Goal: Task Accomplishment & Management: Complete application form

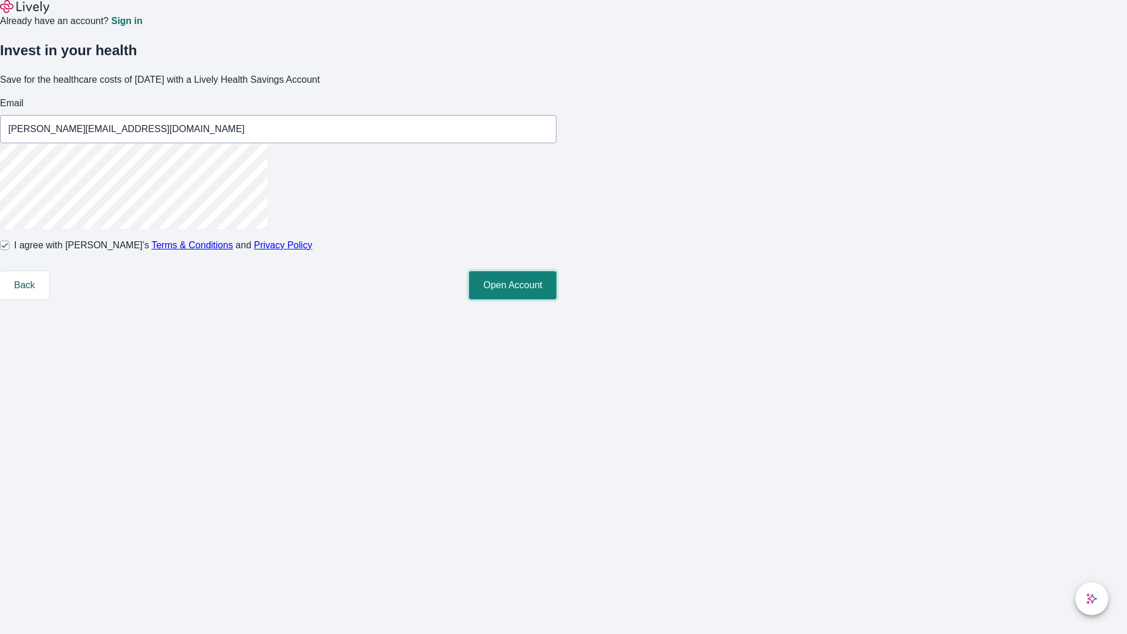
click at [556, 299] on button "Open Account" at bounding box center [512, 285] width 87 height 28
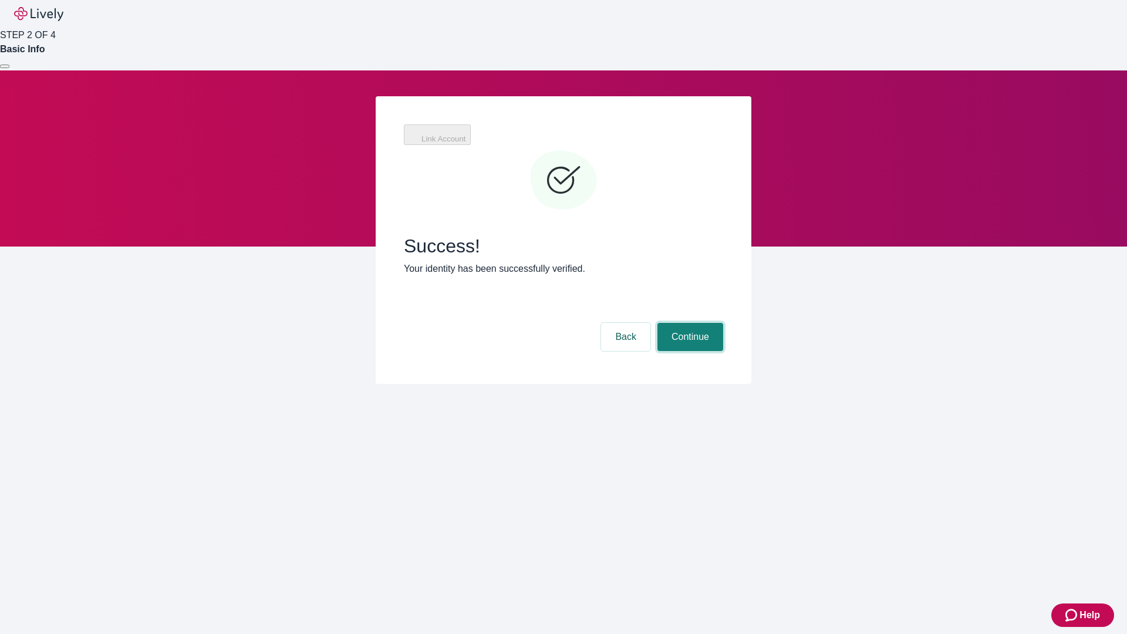
click at [688, 323] on button "Continue" at bounding box center [690, 337] width 66 height 28
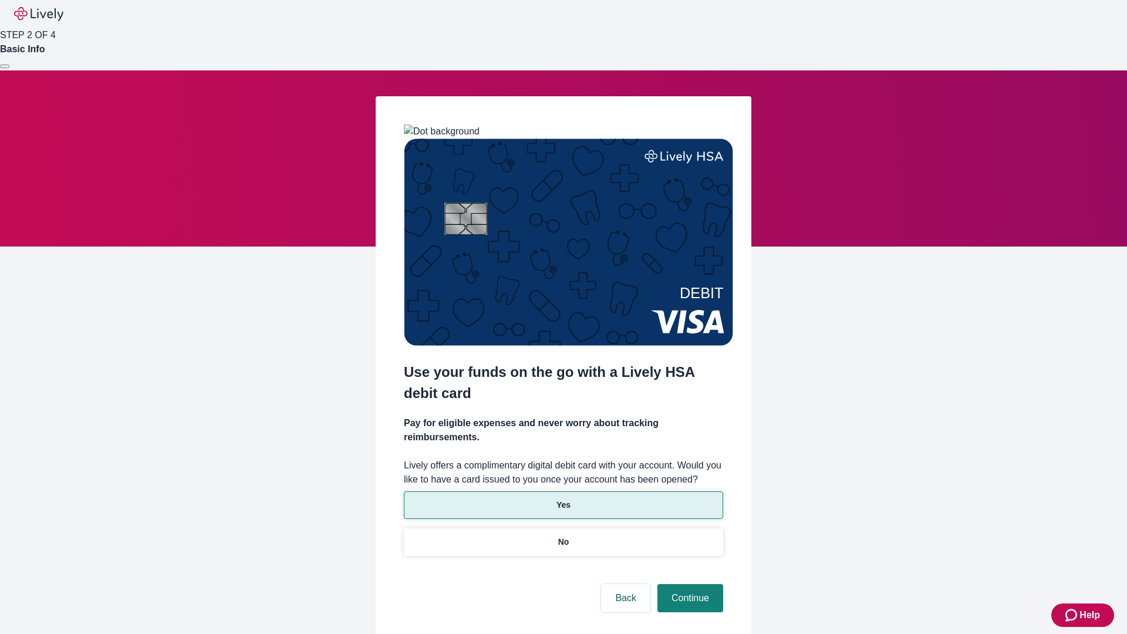
click at [563, 499] on p "Yes" at bounding box center [563, 505] width 14 height 12
click at [688, 584] on button "Continue" at bounding box center [690, 598] width 66 height 28
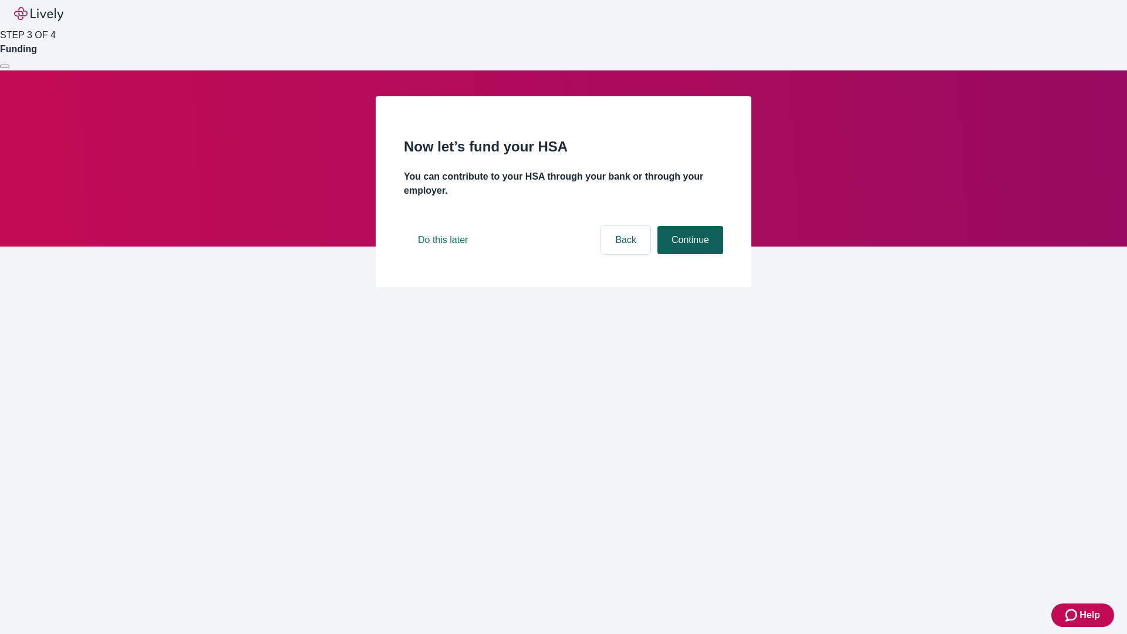
click at [688, 254] on button "Continue" at bounding box center [690, 240] width 66 height 28
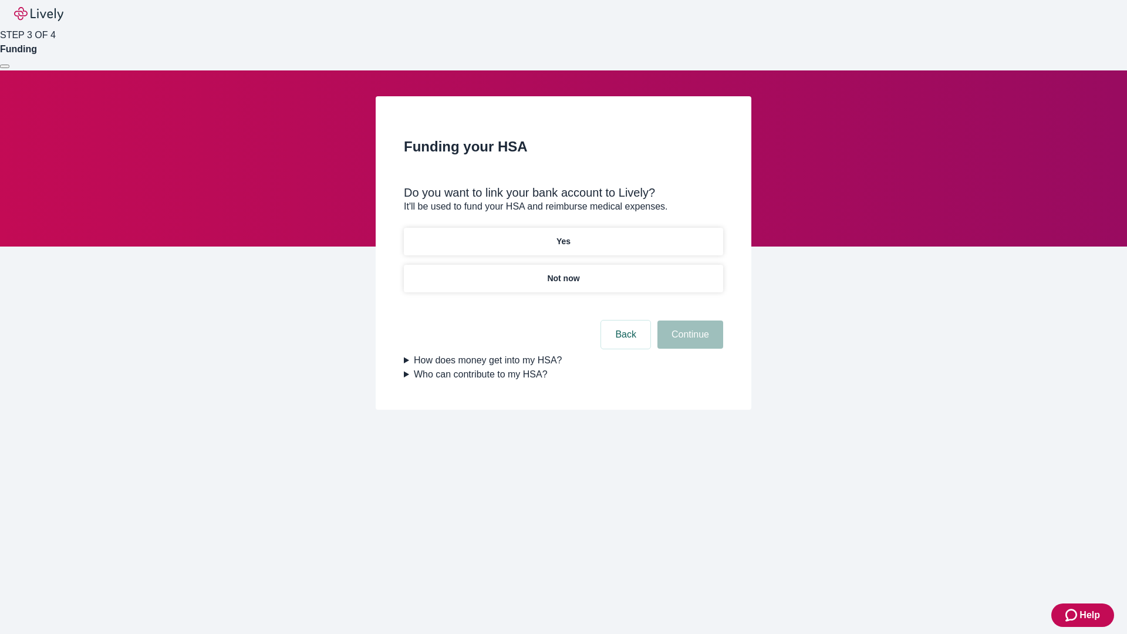
click at [563, 272] on p "Not now" at bounding box center [563, 278] width 32 height 12
click at [688, 342] on button "Continue" at bounding box center [690, 334] width 66 height 28
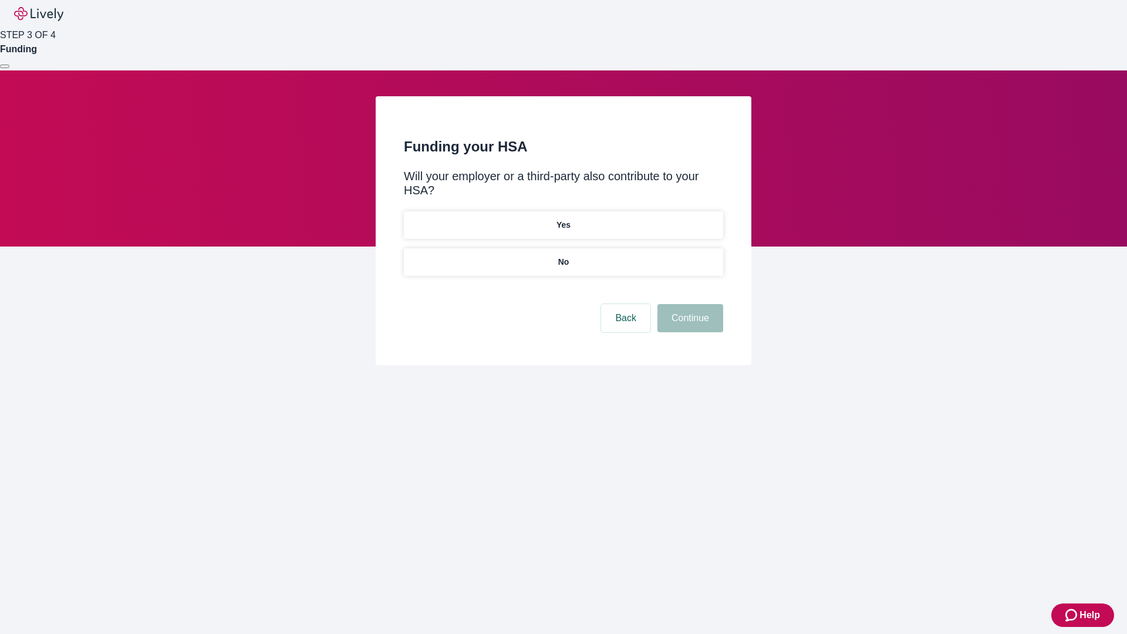
click at [563, 256] on p "No" at bounding box center [563, 262] width 11 height 12
click at [688, 304] on button "Continue" at bounding box center [690, 318] width 66 height 28
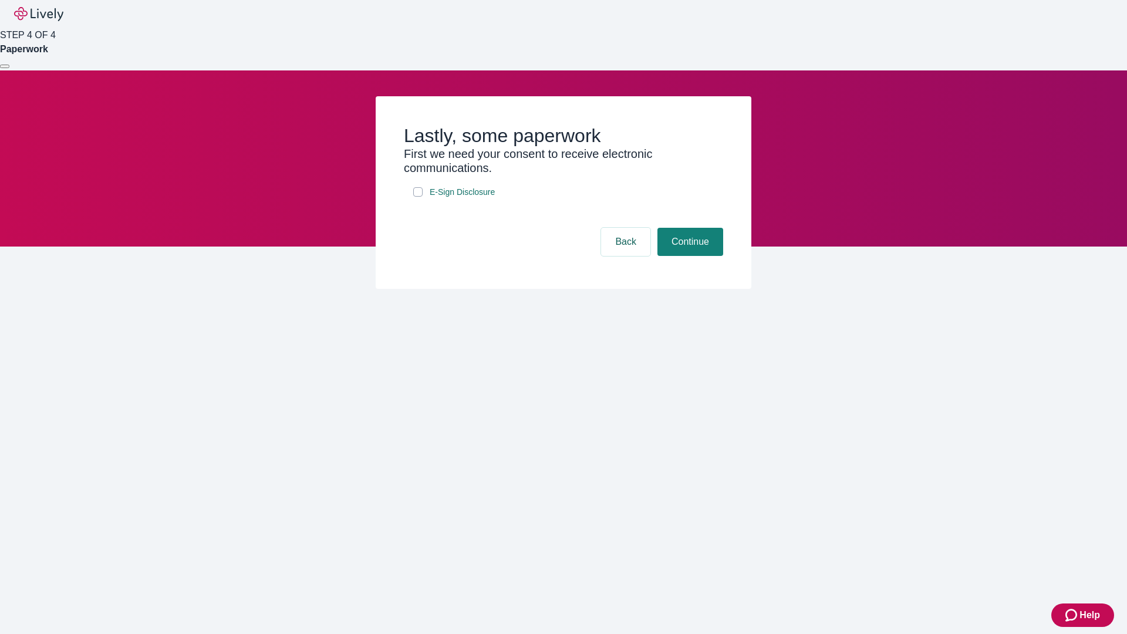
click at [418, 197] on input "E-Sign Disclosure" at bounding box center [417, 191] width 9 height 9
checkbox input "true"
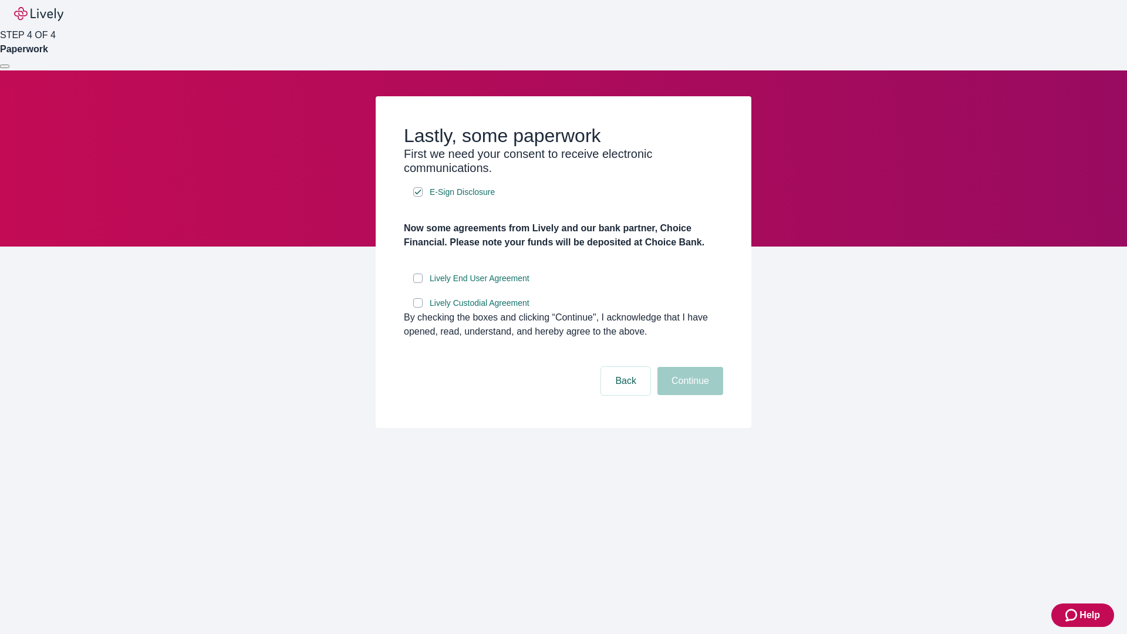
click at [418, 283] on input "Lively End User Agreement" at bounding box center [417, 277] width 9 height 9
checkbox input "true"
click at [418, 307] on input "Lively Custodial Agreement" at bounding box center [417, 302] width 9 height 9
checkbox input "true"
click at [688, 395] on button "Continue" at bounding box center [690, 381] width 66 height 28
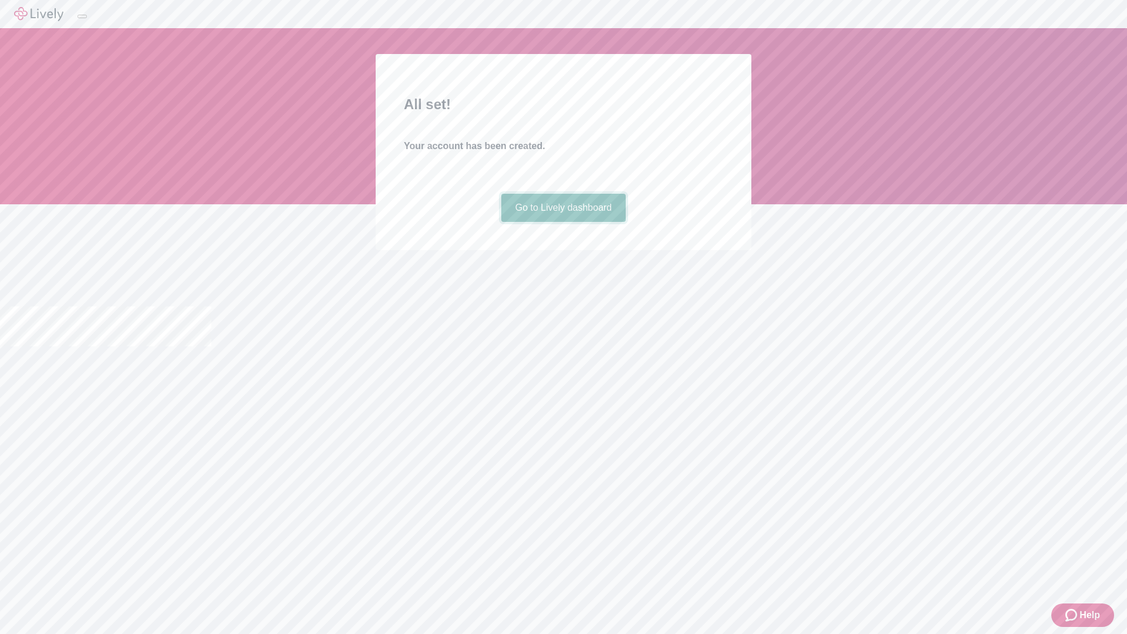
click at [563, 222] on link "Go to Lively dashboard" at bounding box center [563, 208] width 125 height 28
